Goal: Task Accomplishment & Management: Use online tool/utility

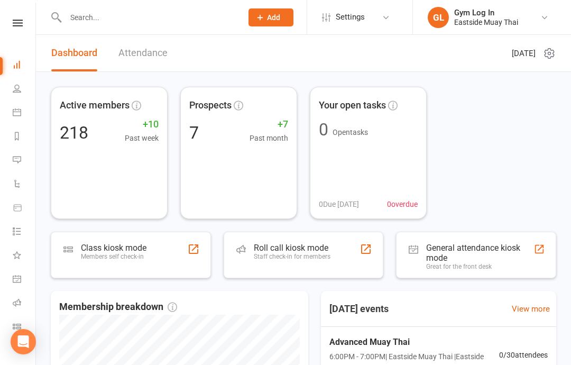
click at [301, 252] on div "Roll call kiosk mode" at bounding box center [292, 248] width 77 height 10
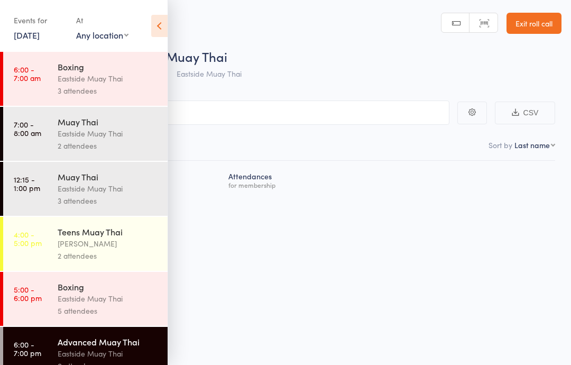
click at [166, 35] on icon at bounding box center [159, 26] width 16 height 22
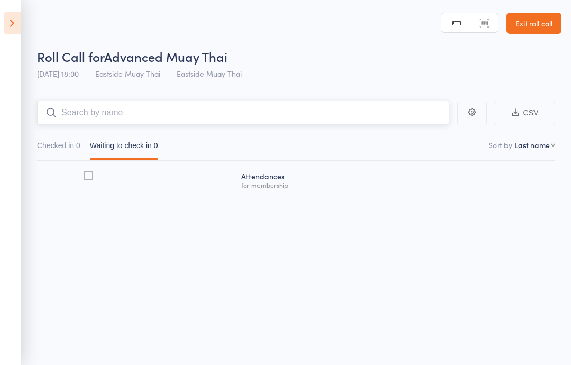
click at [320, 116] on input "search" at bounding box center [243, 113] width 413 height 24
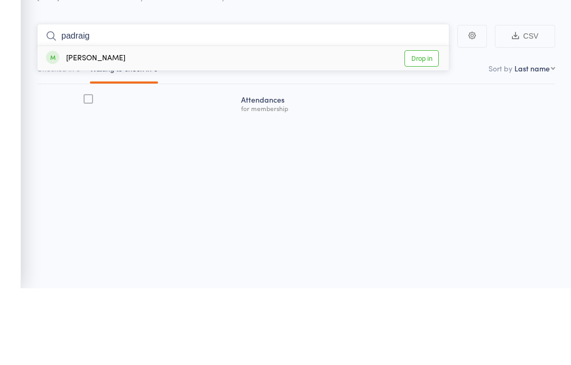
type input "padraig"
click at [206, 123] on div "Padraig Desmond Drop in" at bounding box center [244, 135] width 412 height 24
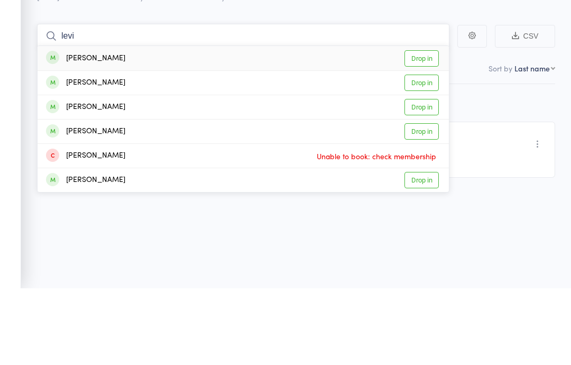
type input "levi"
click at [424, 123] on div "Levi Fox Drop in" at bounding box center [244, 135] width 412 height 24
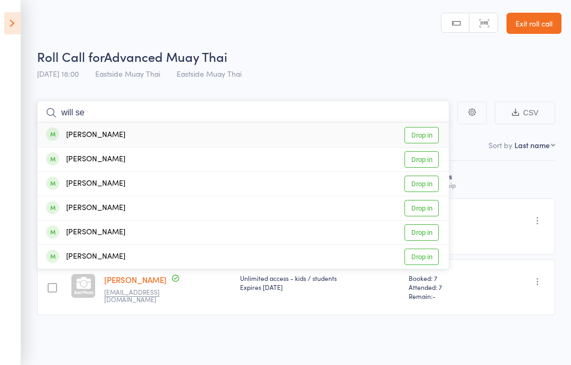
type input "will se"
click at [140, 133] on div "Will Seddon Drop in" at bounding box center [244, 135] width 412 height 24
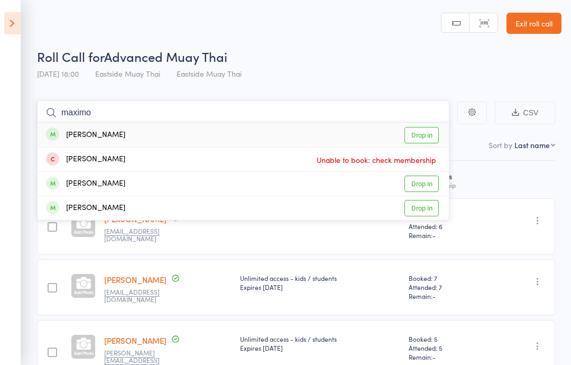
type input "maximo"
click at [425, 128] on link "Drop in" at bounding box center [422, 135] width 34 height 16
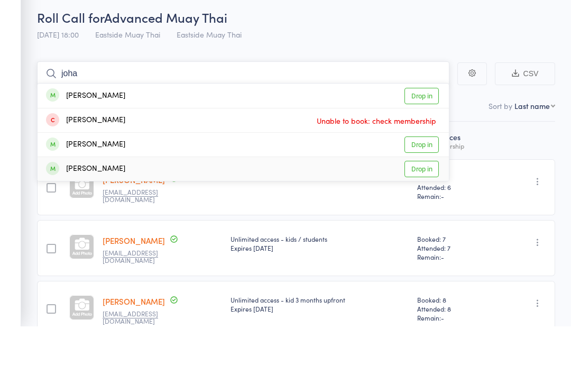
type input "joha"
click at [418, 200] on link "Drop in" at bounding box center [422, 208] width 34 height 16
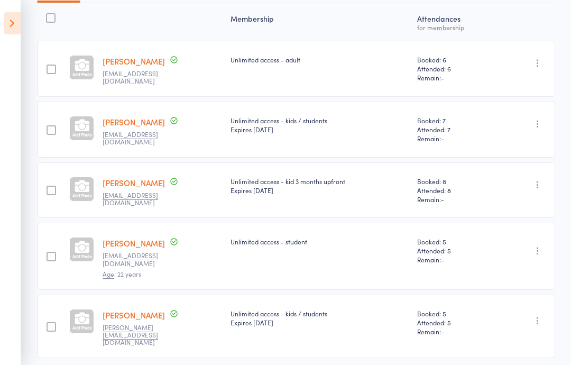
scroll to position [159, 0]
